Goal: Task Accomplishment & Management: Complete application form

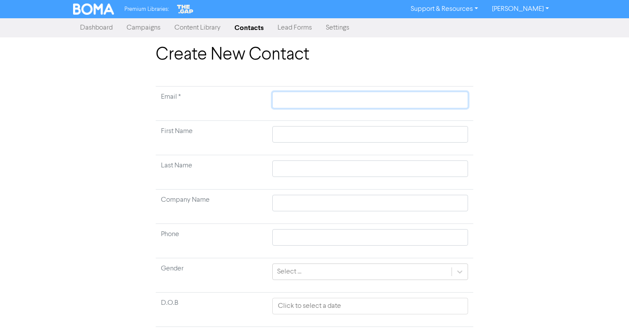
click at [337, 96] on input "text" at bounding box center [370, 100] width 196 height 17
paste input "[EMAIL_ADDRESS][DOMAIN_NAME]"
type input "[EMAIL_ADDRESS][DOMAIN_NAME]"
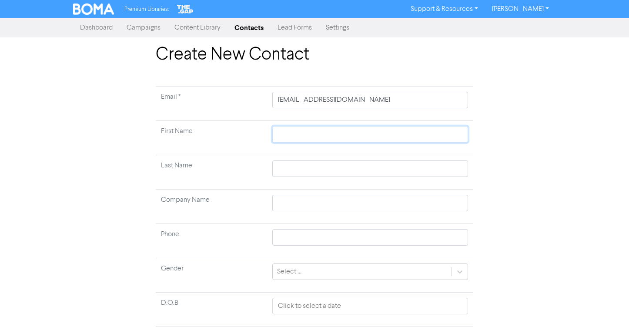
click at [306, 137] on input "text" at bounding box center [370, 134] width 196 height 17
type input "S"
type input "Sh"
type input "Sha"
type input "Shan"
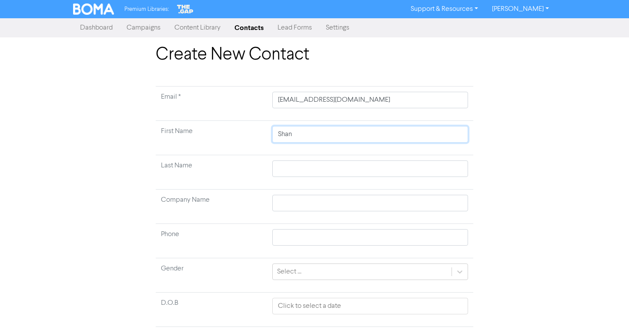
type input "[PERSON_NAME]"
click at [286, 162] on input "text" at bounding box center [370, 169] width 196 height 17
type input "S"
type input "Sa"
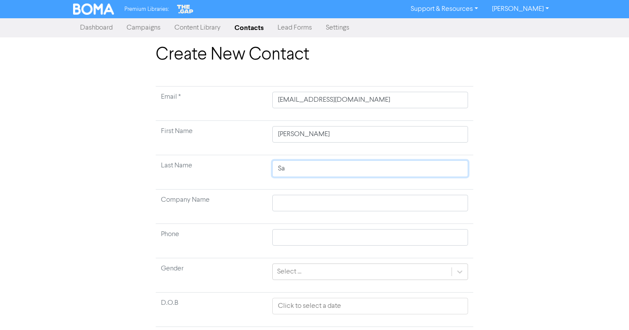
type input "Saw"
type input "Sawf"
type input "Sawfo"
type input "Sawfor"
type input "Sawford"
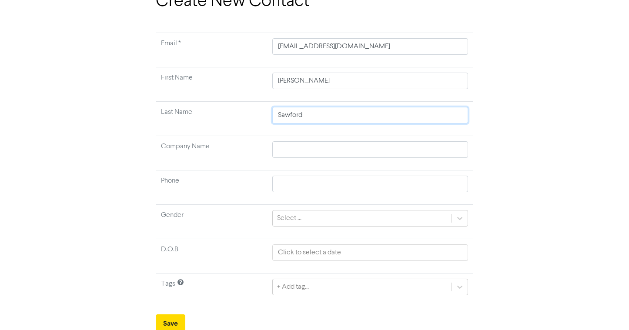
scroll to position [56, 0]
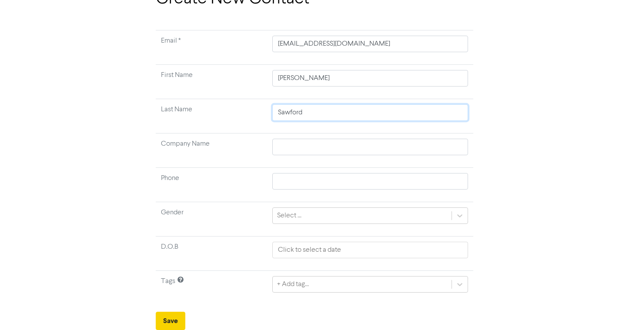
type input "Sawford"
click at [167, 315] on button "Save" at bounding box center [171, 321] width 30 height 18
